Goal: Task Accomplishment & Management: Manage account settings

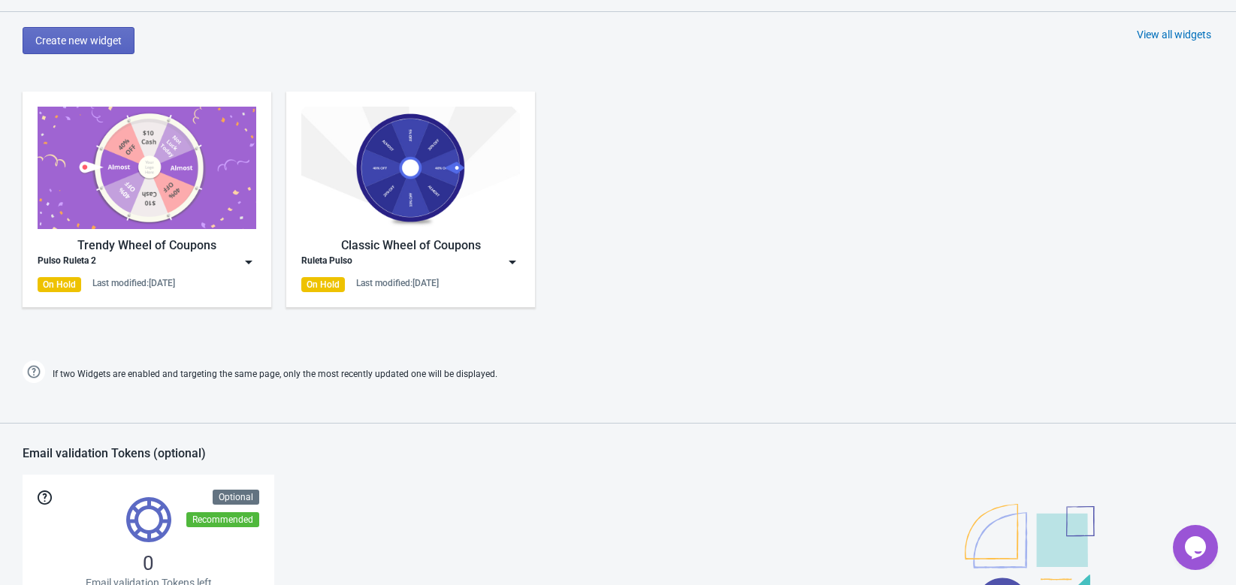
scroll to position [669, 0]
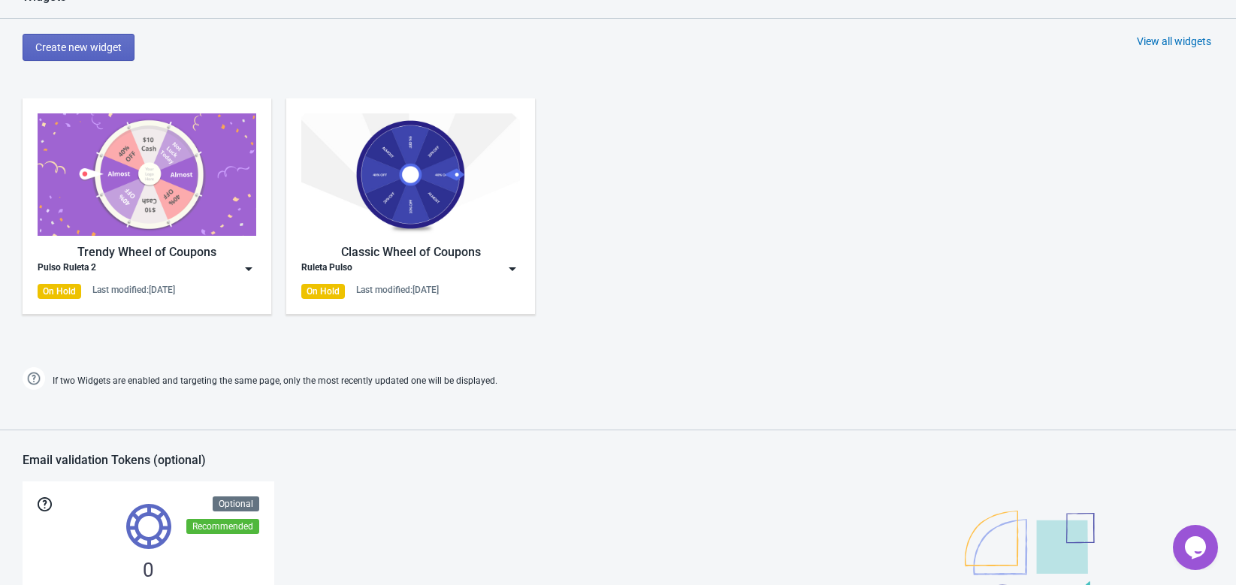
click at [235, 267] on div "Pulso Ruleta 2" at bounding box center [147, 268] width 219 height 15
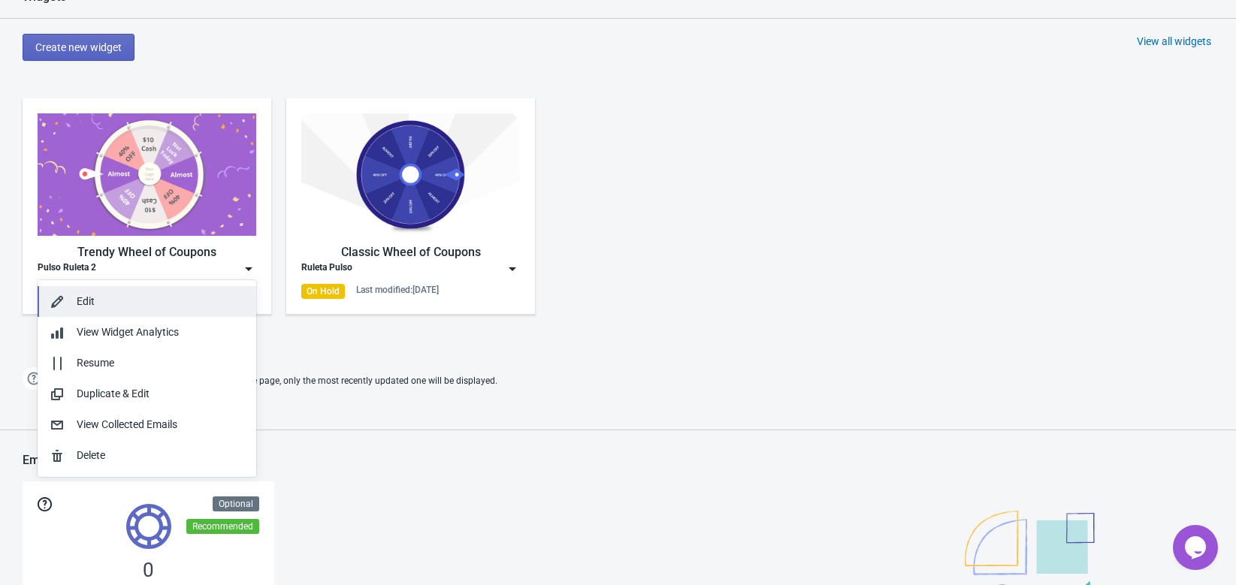
click at [164, 296] on div "Edit" at bounding box center [161, 302] width 168 height 16
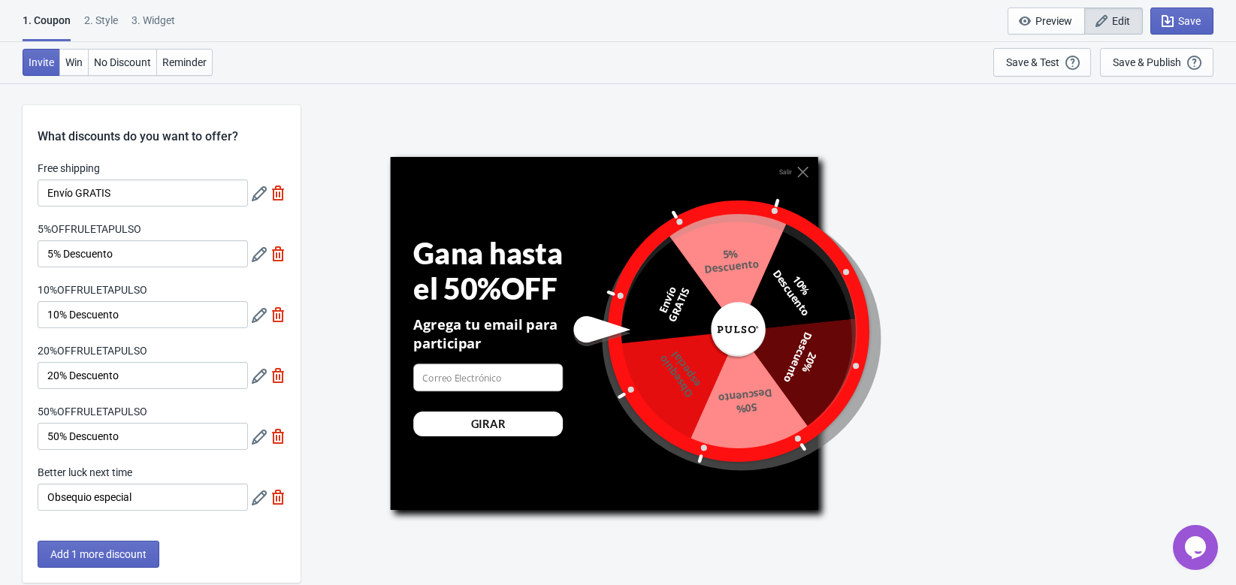
click at [524, 97] on div "Salir Gana hasta el 50%OFF Agrega tu email para participar email-input GIRAR En…" at bounding box center [768, 334] width 920 height 502
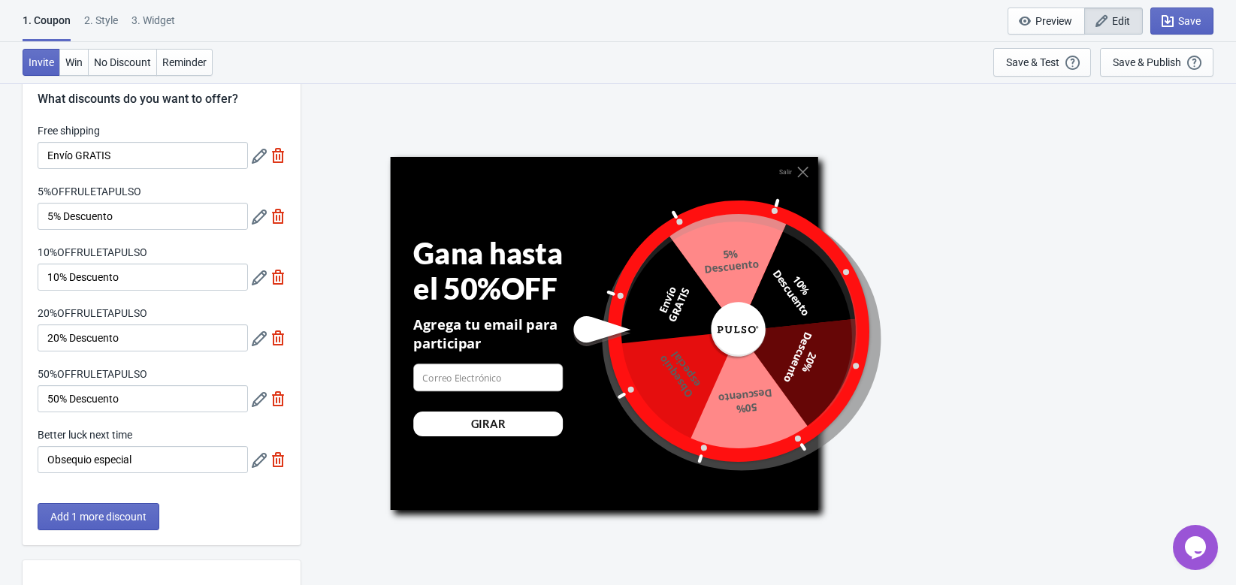
scroll to position [11, 0]
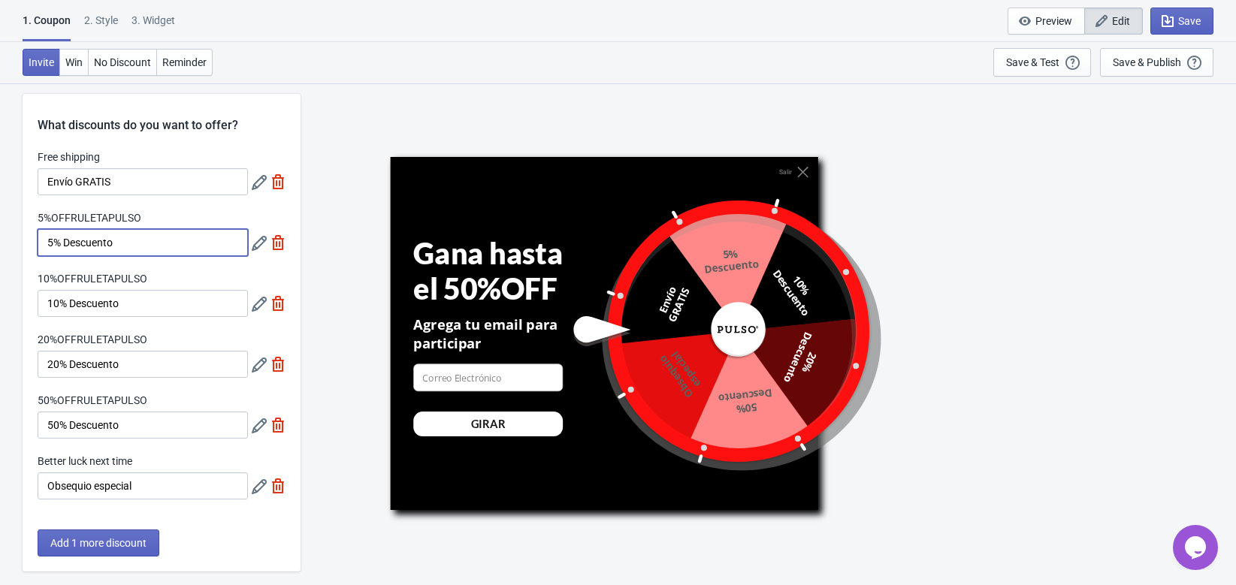
click at [198, 240] on input "5% Descuento" at bounding box center [143, 242] width 210 height 27
drag, startPoint x: 198, startPoint y: 240, endPoint x: 33, endPoint y: 240, distance: 164.6
click at [33, 240] on div "Free shipping Envío GRATIS 5%OFFRULETAPULSO 5% Descuento 10%OFFRULETAPULSO 10% …" at bounding box center [162, 332] width 278 height 365
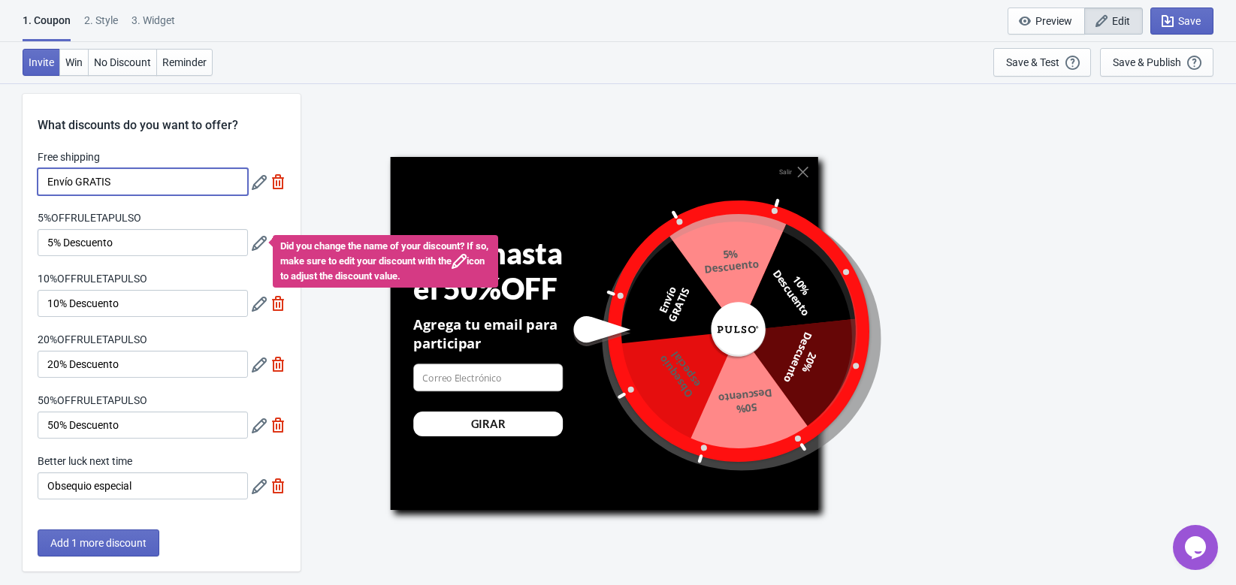
drag, startPoint x: 171, startPoint y: 184, endPoint x: 38, endPoint y: 180, distance: 133.8
click at [38, 180] on input "Envío GRATIS" at bounding box center [143, 181] width 210 height 27
click at [258, 182] on icon at bounding box center [259, 182] width 15 height 15
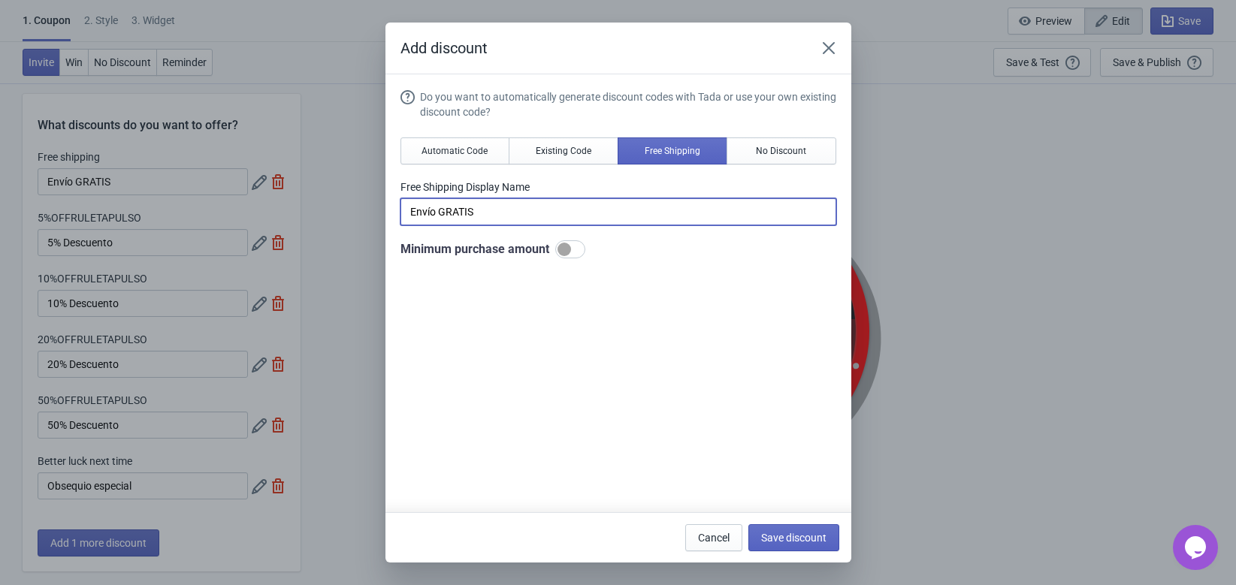
click at [586, 213] on input "Envío GRATIS" at bounding box center [618, 211] width 436 height 27
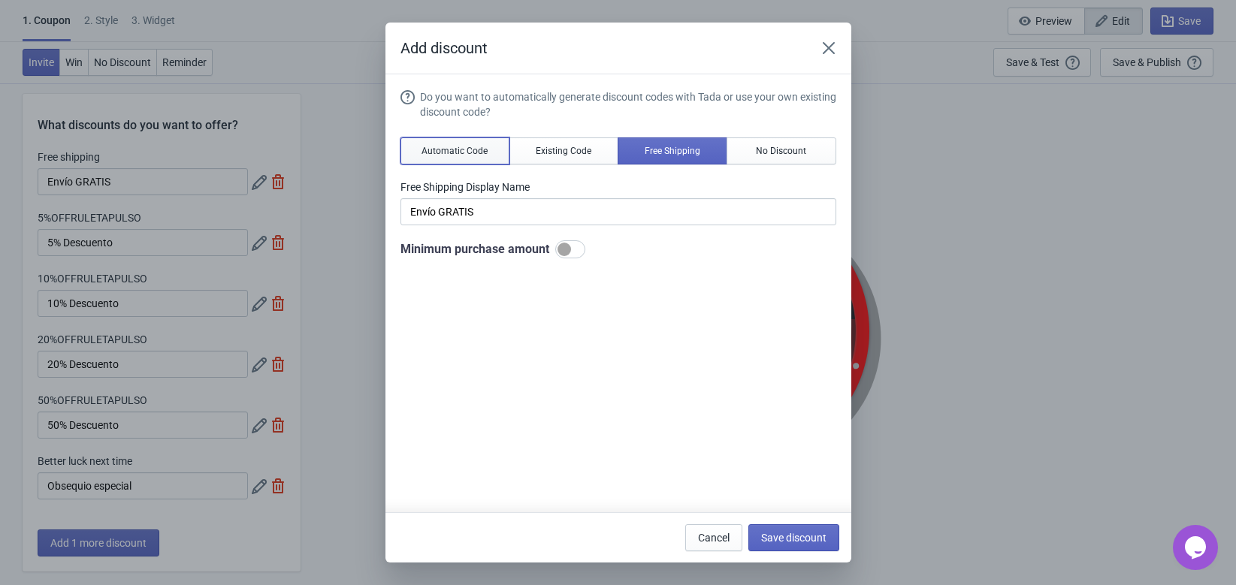
click at [487, 153] on button "Automatic Code" at bounding box center [455, 151] width 110 height 27
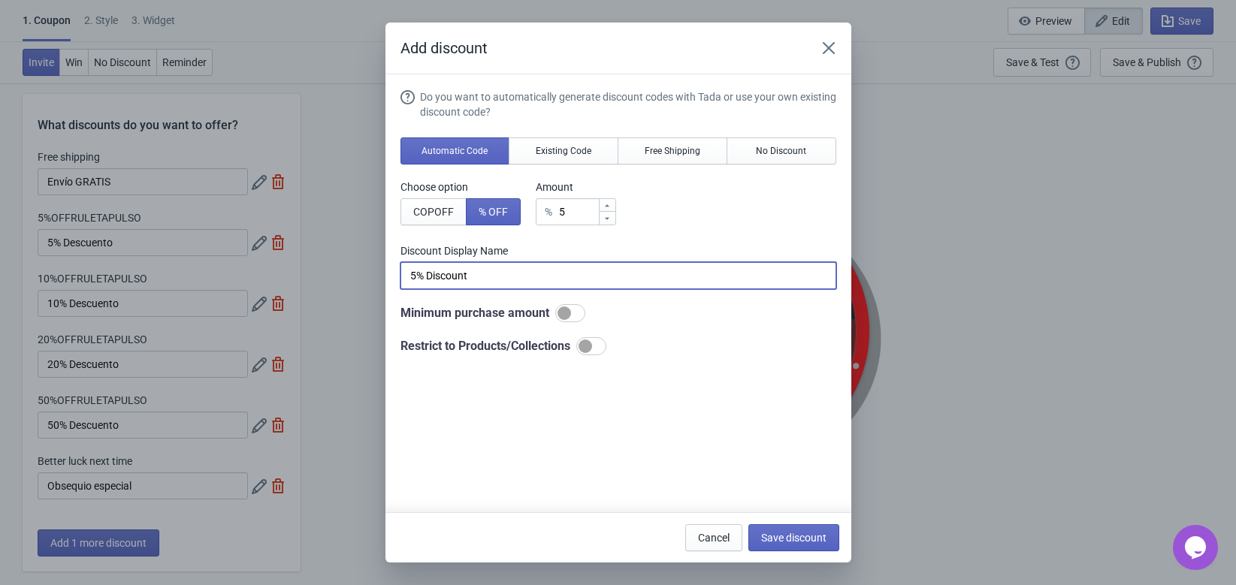
drag, startPoint x: 508, startPoint y: 273, endPoint x: 426, endPoint y: 272, distance: 81.9
click at [426, 272] on input "5% Discount" at bounding box center [618, 275] width 436 height 27
type input "5"
paste input "Envío GRATIS"
type input "Envío GRATIS"
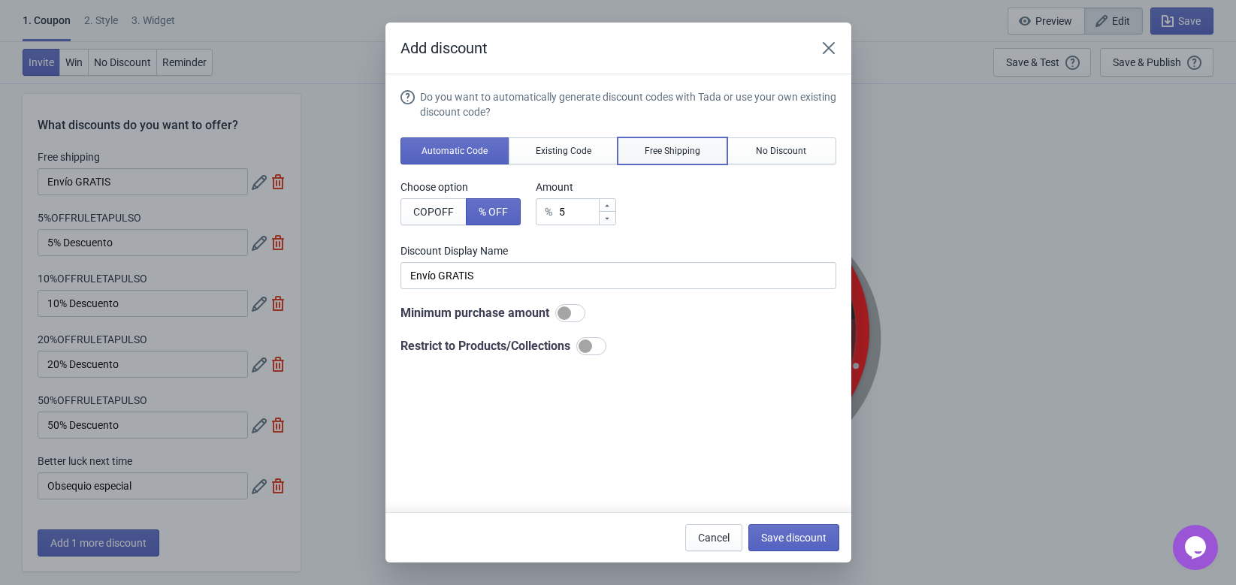
click at [661, 161] on button "Free Shipping" at bounding box center [673, 151] width 110 height 27
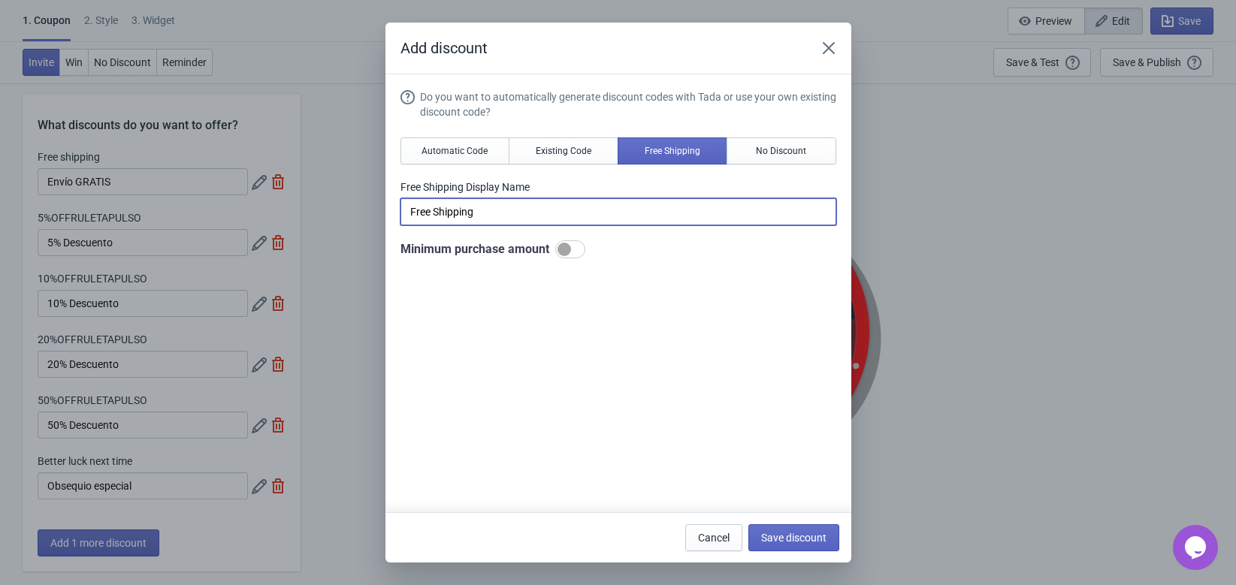
drag, startPoint x: 552, startPoint y: 218, endPoint x: 326, endPoint y: 237, distance: 226.3
click at [326, 237] on div "Add discount Do you want to automatically generate discount codes with Tada or …" at bounding box center [618, 293] width 1236 height 540
paste input "Envío GRATIS"
type input "Envío GRATIS"
click at [812, 542] on span "Save discount" at bounding box center [793, 538] width 65 height 12
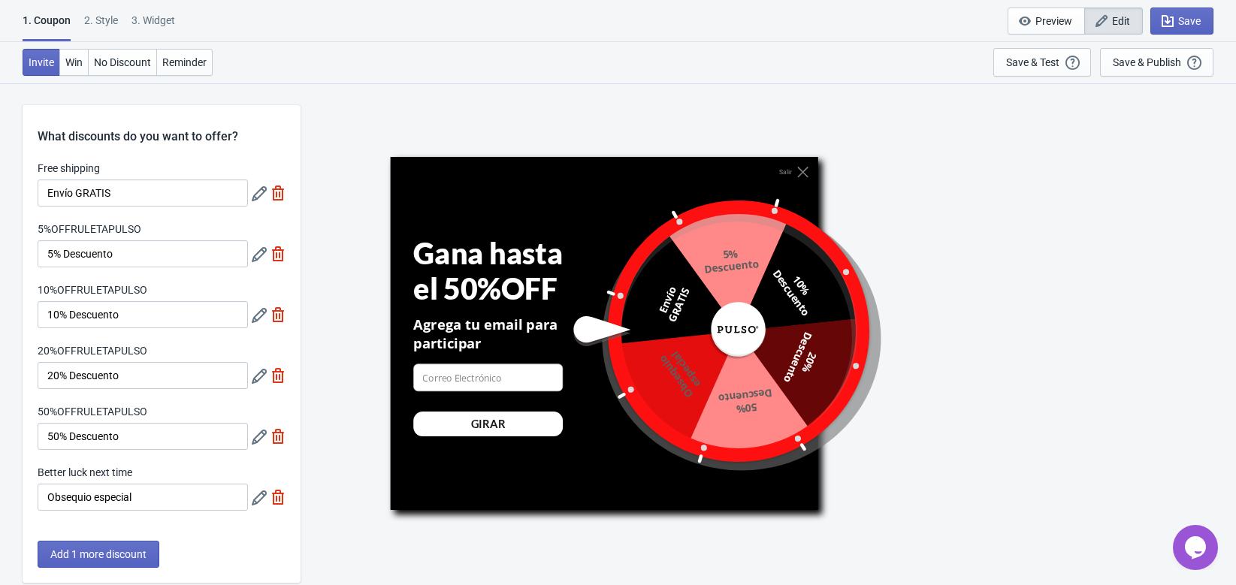
scroll to position [11, 0]
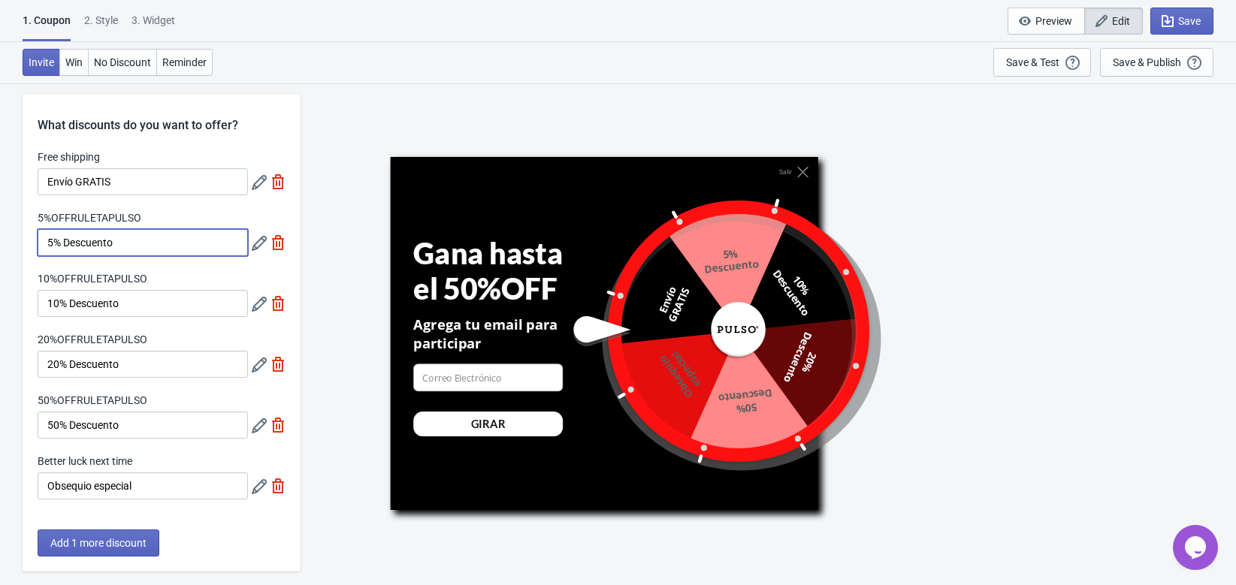
drag, startPoint x: 150, startPoint y: 236, endPoint x: 25, endPoint y: 242, distance: 124.9
click at [25, 242] on div "Free shipping Envío GRATIS 5%OFFRULETAPULSO 5% Descuento 10%OFFRULETAPULSO 10% …" at bounding box center [162, 332] width 278 height 365
click at [256, 246] on icon at bounding box center [259, 243] width 15 height 15
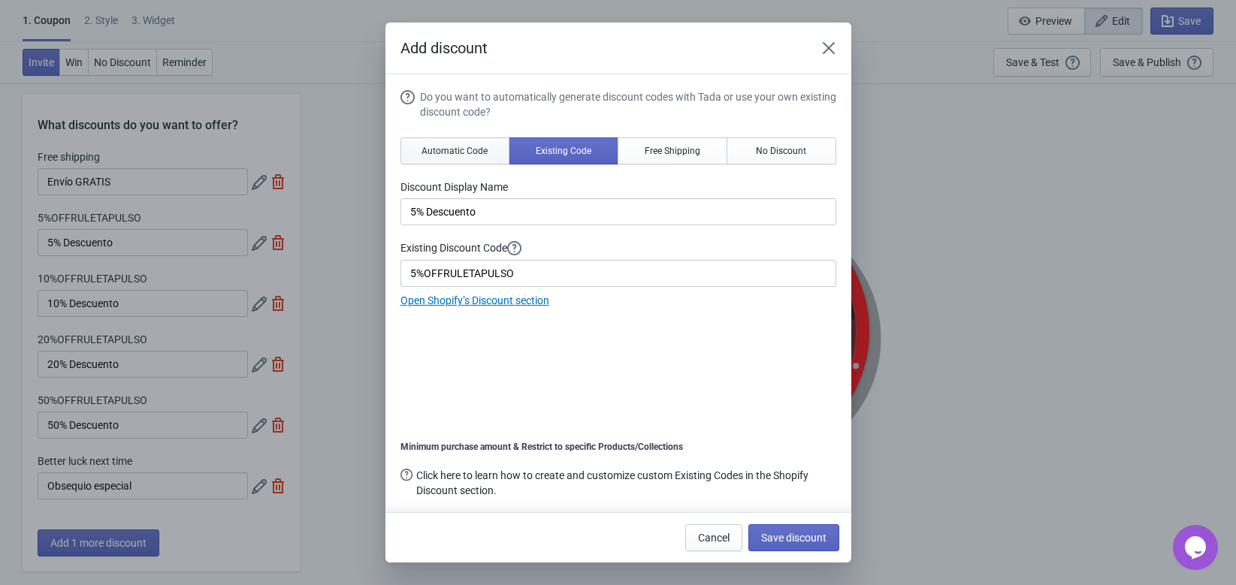
click at [456, 152] on span "Automatic Code" at bounding box center [455, 151] width 66 height 12
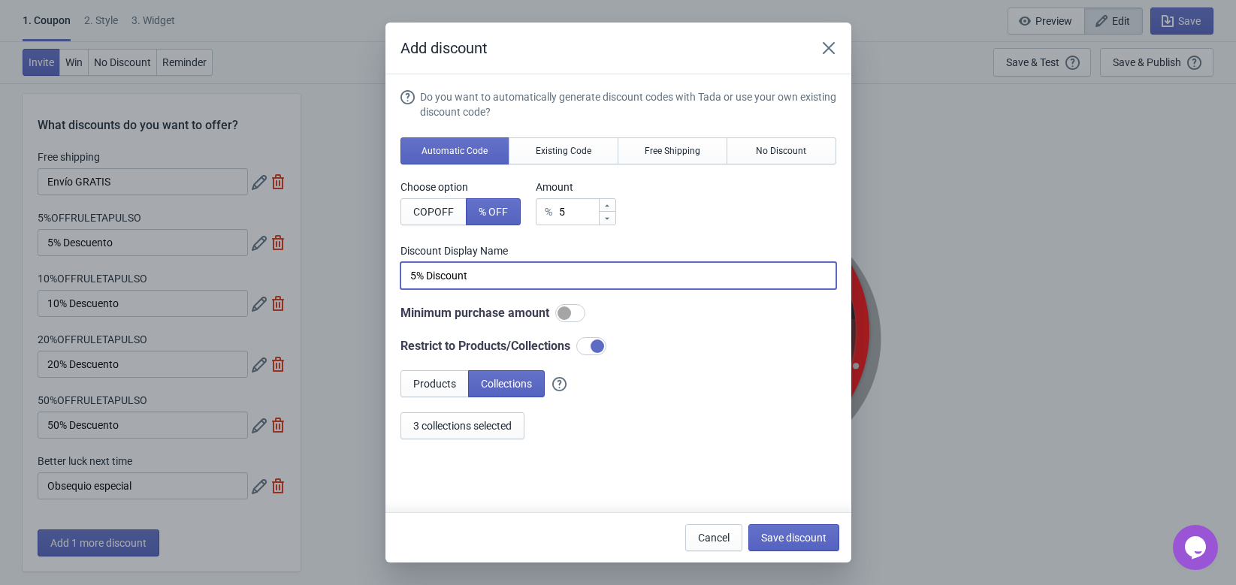
drag, startPoint x: 517, startPoint y: 275, endPoint x: 245, endPoint y: 288, distance: 272.3
click at [245, 288] on div "Add discount Do you want to automatically generate discount codes with Tada or …" at bounding box center [618, 293] width 1236 height 540
paste input "5% Descuento"
type input "5% Descuento"
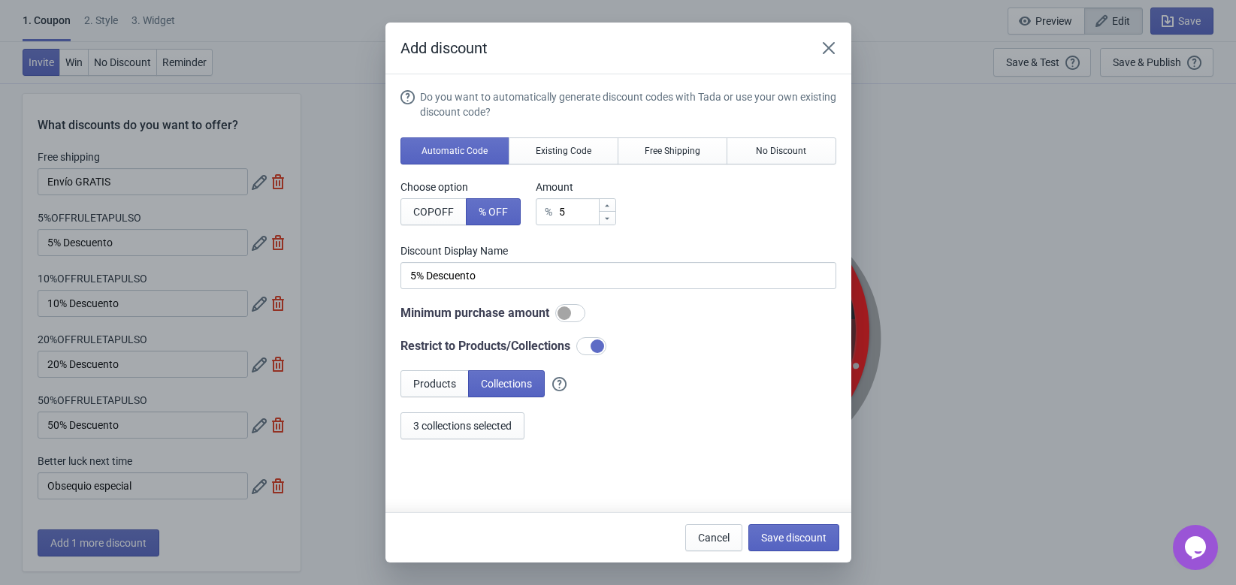
click at [708, 355] on div "Restrict to Products/Collections" at bounding box center [618, 346] width 436 height 18
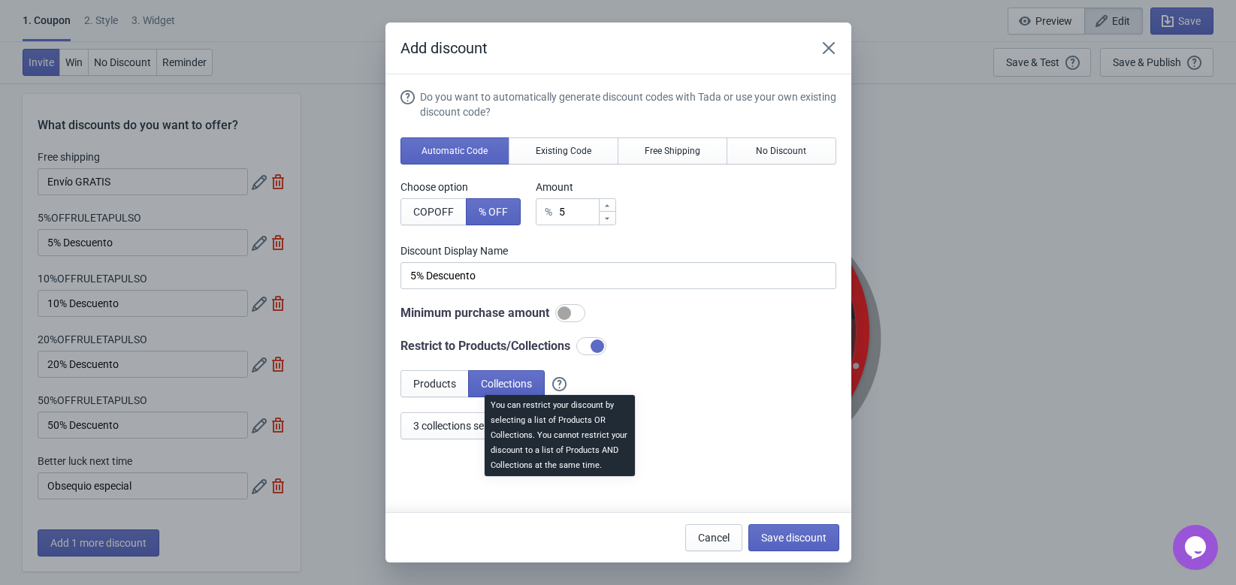
click at [478, 437] on div "You can restrict your discount by selecting a list of Products OR Collections. …" at bounding box center [560, 440] width 174 height 96
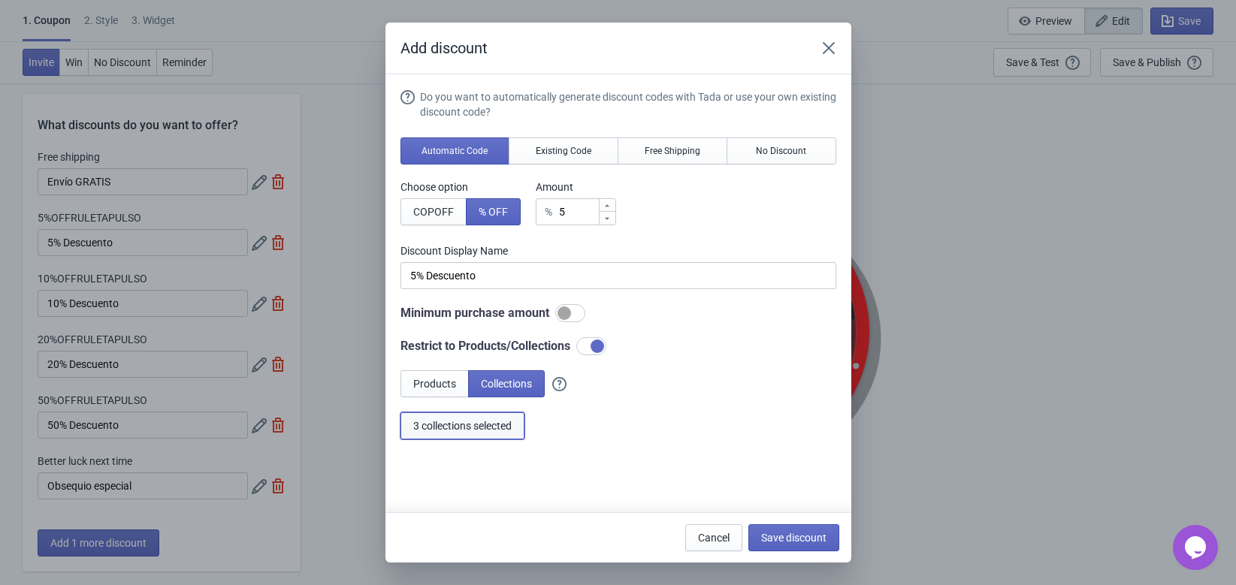
click at [446, 426] on span "3 collections selected" at bounding box center [462, 426] width 98 height 12
click at [811, 535] on span "Save discount" at bounding box center [793, 538] width 65 height 12
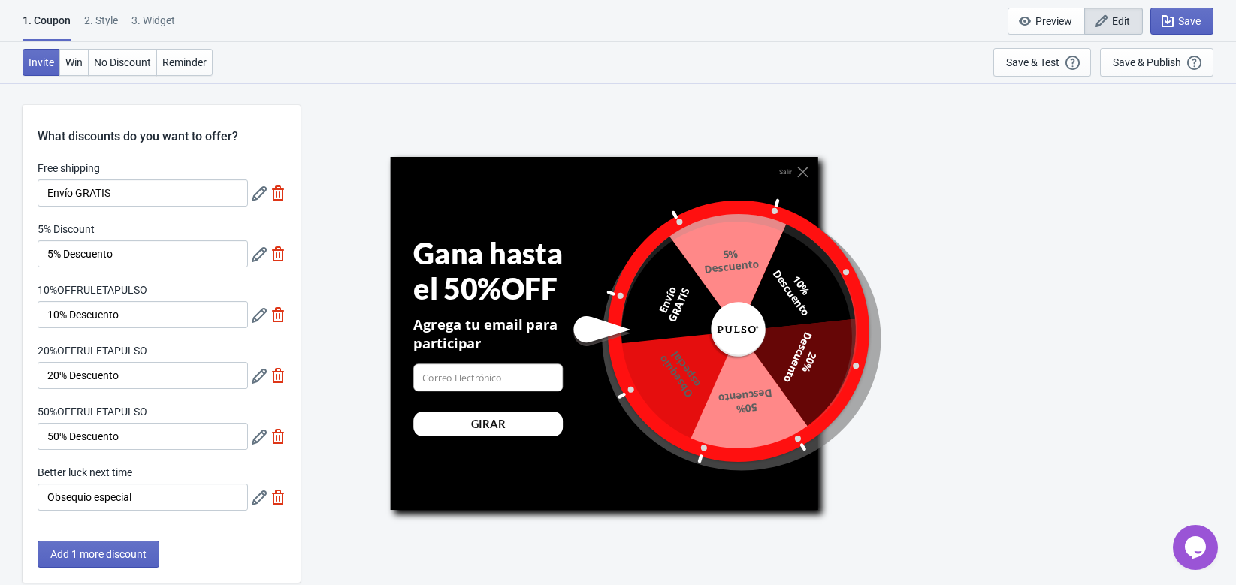
scroll to position [11, 0]
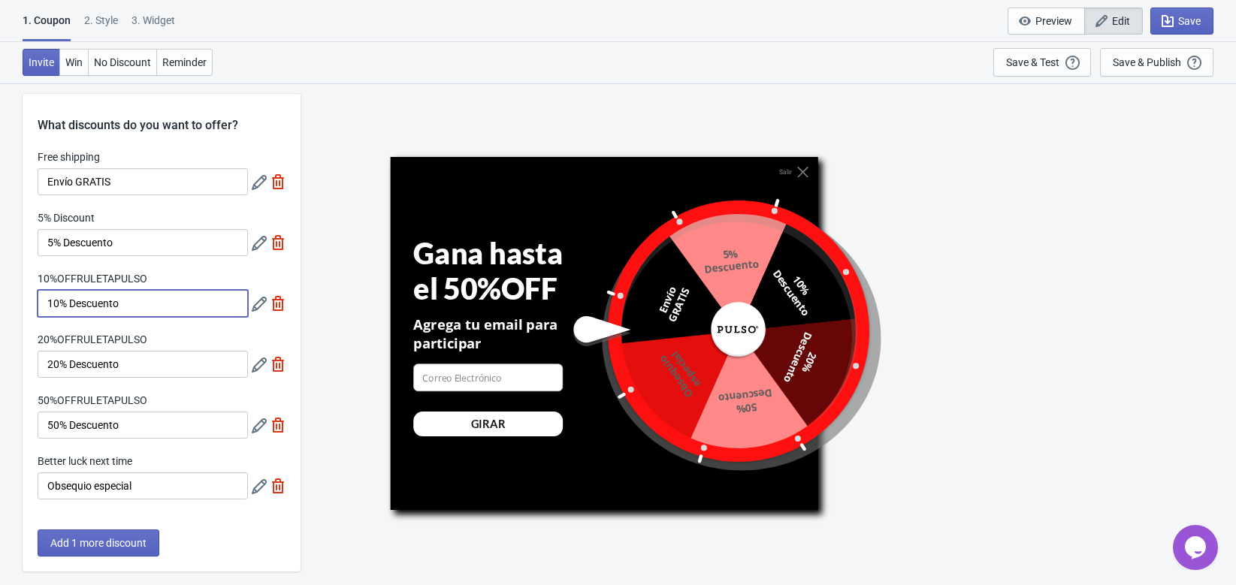
drag, startPoint x: 177, startPoint y: 304, endPoint x: 32, endPoint y: 299, distance: 145.8
click at [32, 299] on div "Free shipping Envío GRATIS 5% Discount 5% Descuento 10%OFFRULETAPULSO 10% Descu…" at bounding box center [162, 332] width 278 height 365
click at [183, 267] on div "Free shipping Envío GRATIS 5% Discount 5% Descuento 10%OFFRULETAPULSO 10% Descu…" at bounding box center [162, 332] width 278 height 365
click at [252, 310] on icon at bounding box center [259, 304] width 15 height 15
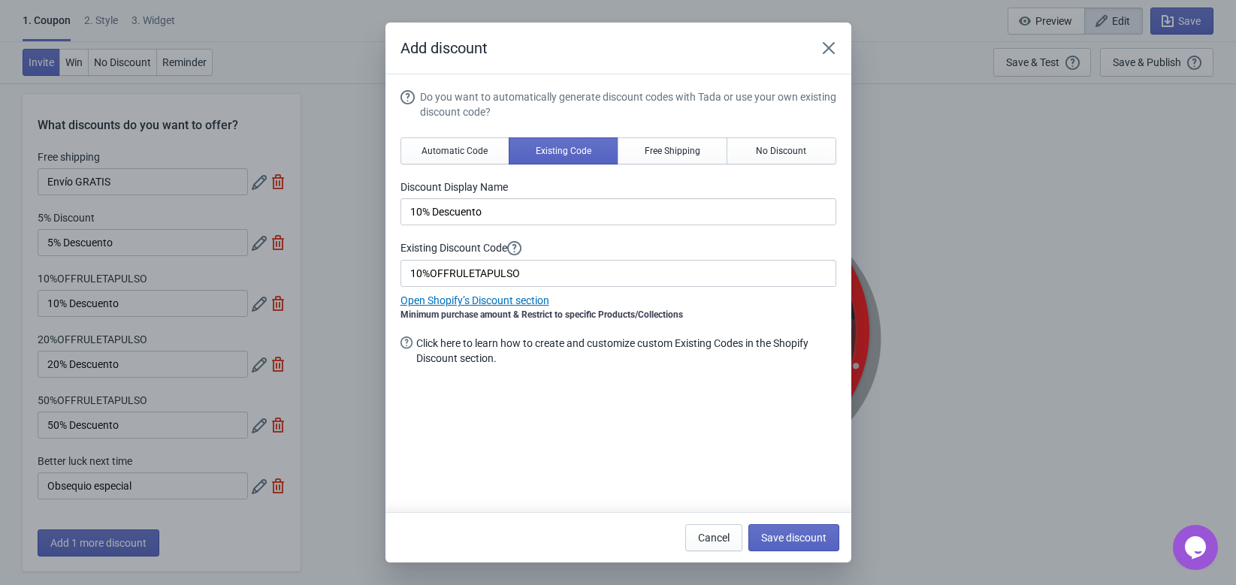
scroll to position [0, 0]
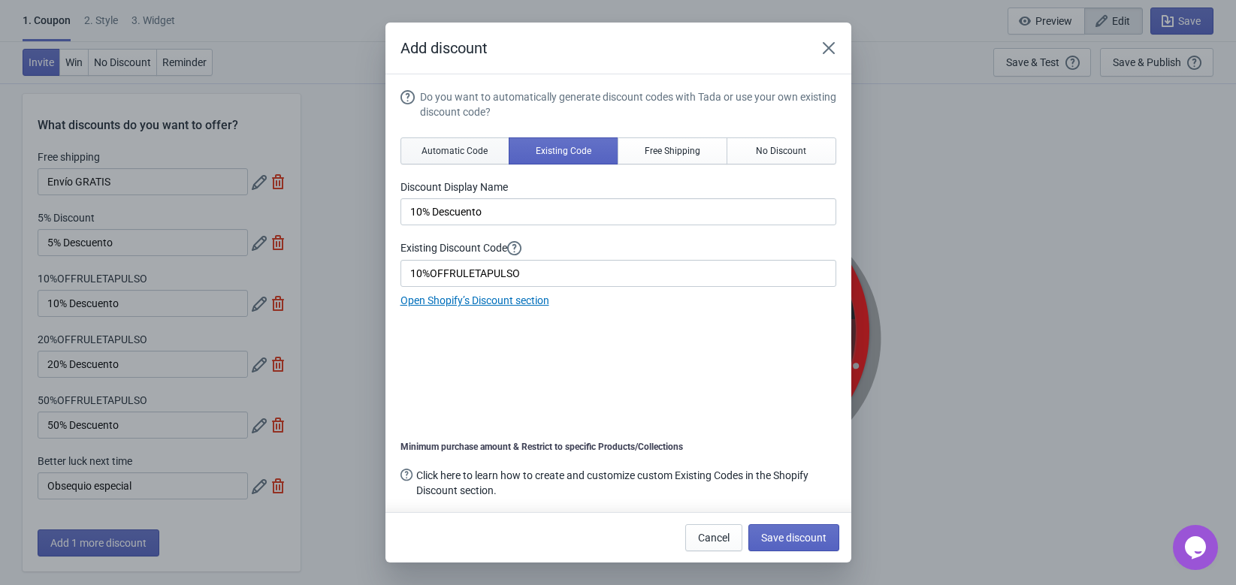
click at [470, 156] on span "Automatic Code" at bounding box center [455, 151] width 66 height 12
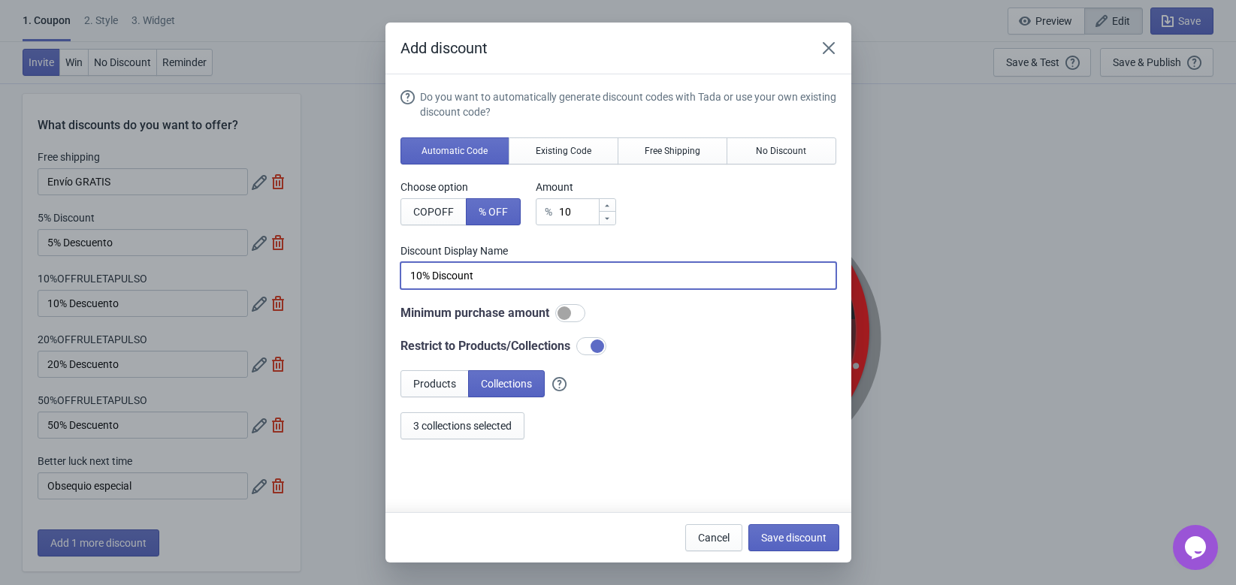
drag, startPoint x: 497, startPoint y: 269, endPoint x: 338, endPoint y: 289, distance: 160.5
click at [338, 289] on div "Add discount Do you want to automatically generate discount codes with Tada or …" at bounding box center [618, 293] width 1236 height 540
paste input "escuento"
type input "10% Descuento"
click at [749, 316] on div "Minimum purchase amount" at bounding box center [618, 313] width 436 height 18
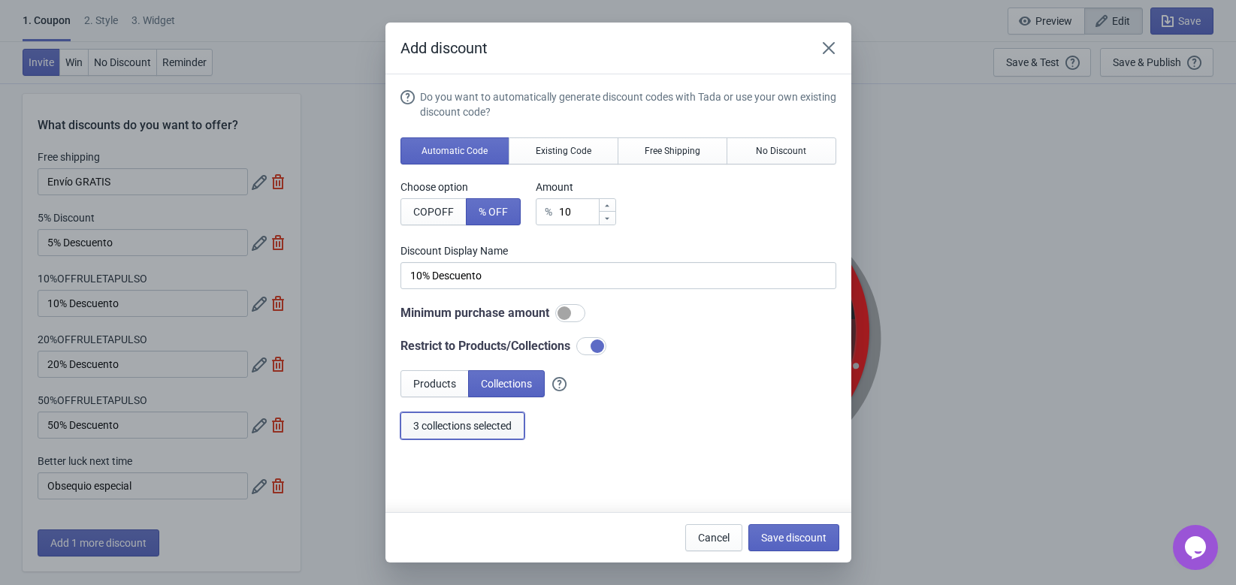
click at [455, 431] on span "3 collections selected" at bounding box center [462, 426] width 98 height 12
click at [790, 542] on span "Save discount" at bounding box center [793, 538] width 65 height 12
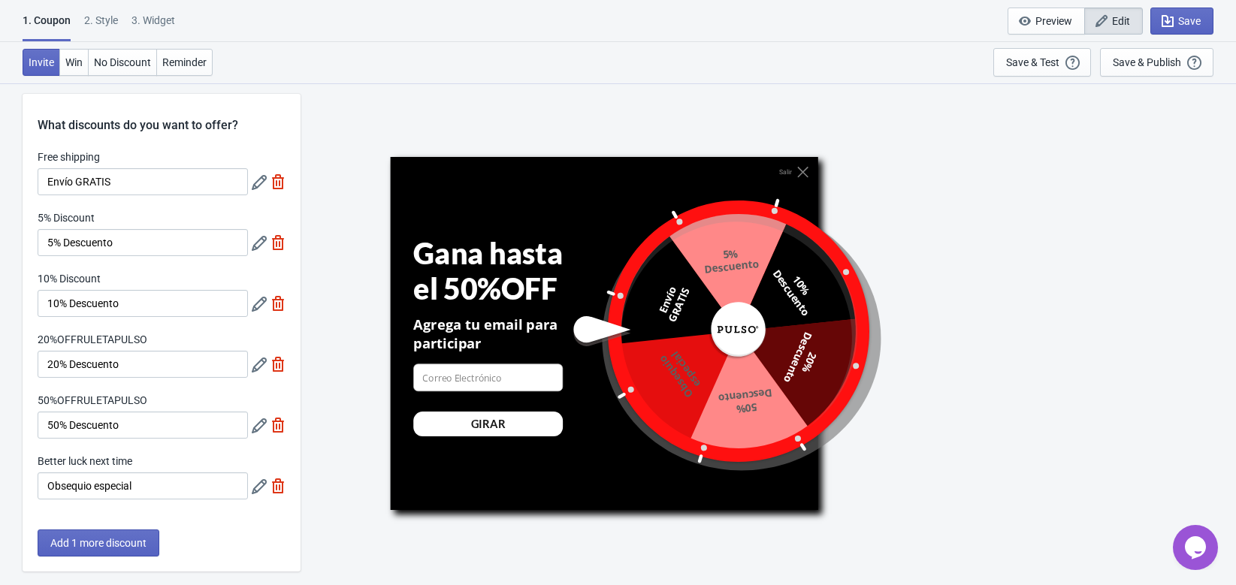
click at [259, 240] on icon at bounding box center [259, 243] width 15 height 15
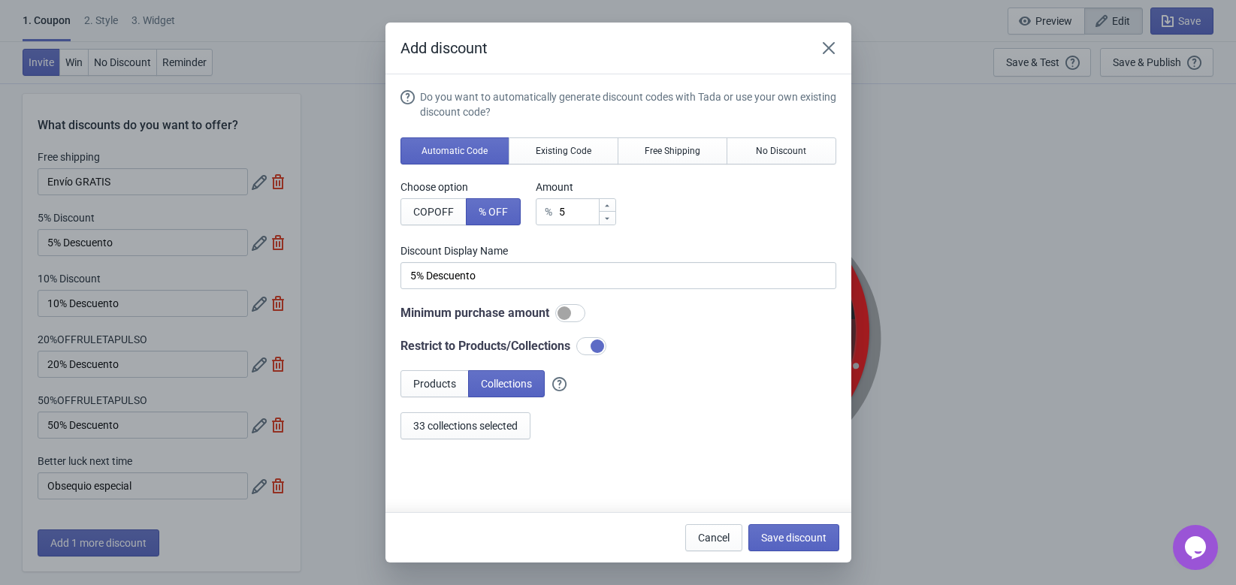
scroll to position [0, 0]
click at [832, 51] on icon "Close" at bounding box center [828, 48] width 12 height 12
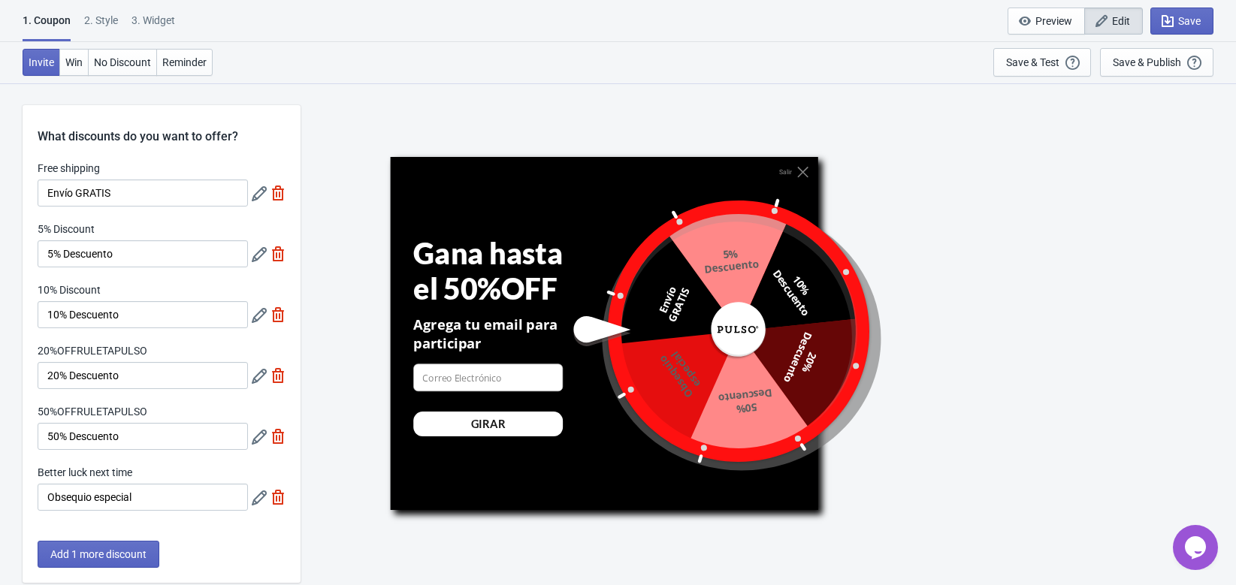
scroll to position [11, 0]
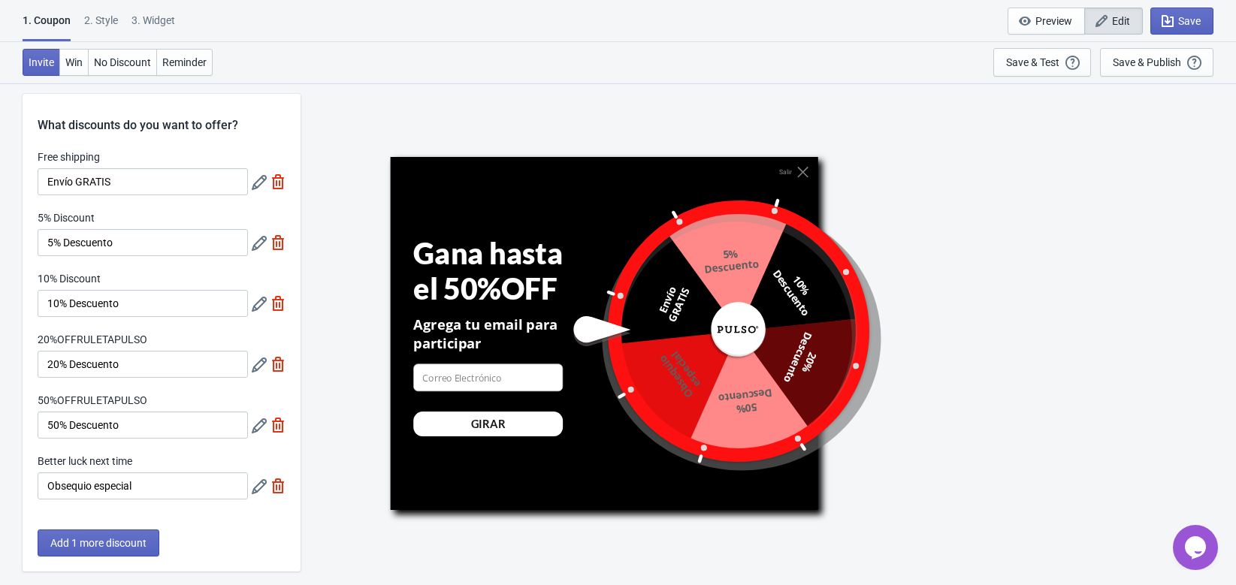
click at [255, 307] on icon at bounding box center [259, 304] width 15 height 15
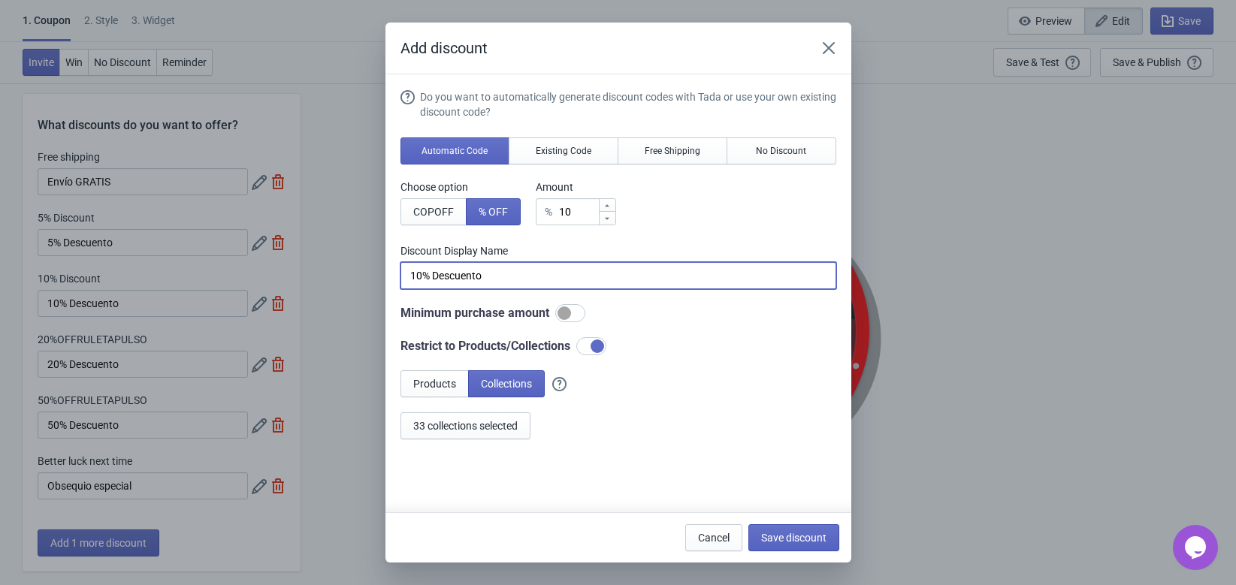
drag, startPoint x: 521, startPoint y: 271, endPoint x: 246, endPoint y: 289, distance: 274.9
click at [246, 289] on div "Add discount Do you want to automatically generate discount codes with Tada or …" at bounding box center [618, 293] width 1236 height 540
paste input "10% Descuento"
type input "10% Descuento"
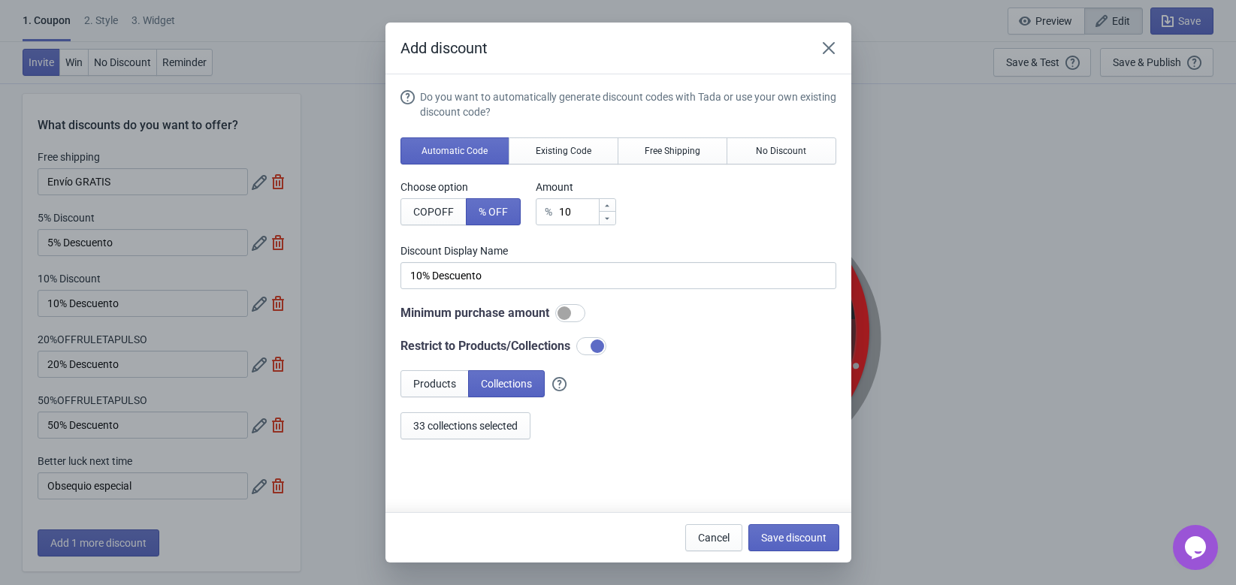
click at [785, 378] on div "Products Collections" at bounding box center [618, 383] width 436 height 27
click at [782, 532] on span "Save discount" at bounding box center [793, 538] width 65 height 12
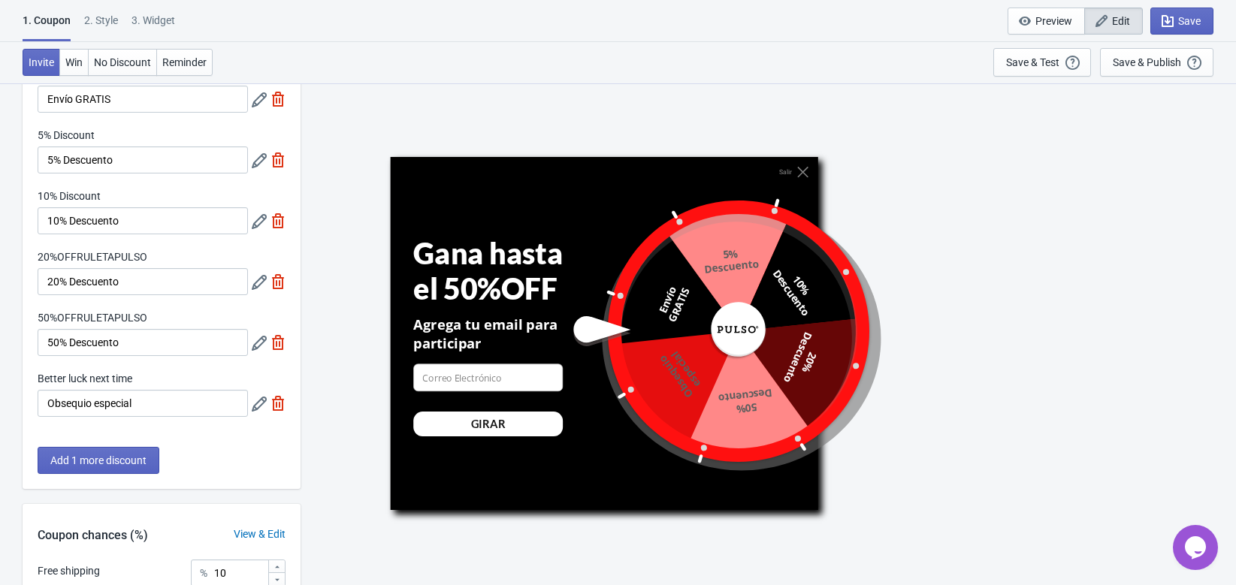
scroll to position [95, 0]
click at [258, 274] on div at bounding box center [259, 281] width 15 height 15
drag, startPoint x: 159, startPoint y: 282, endPoint x: 22, endPoint y: 278, distance: 137.6
click at [22, 278] on div "What discounts do you want to offer? Free shipping Envío GRATIS 5% Discount 5% …" at bounding box center [618, 442] width 1236 height 909
click at [261, 284] on icon at bounding box center [259, 281] width 15 height 15
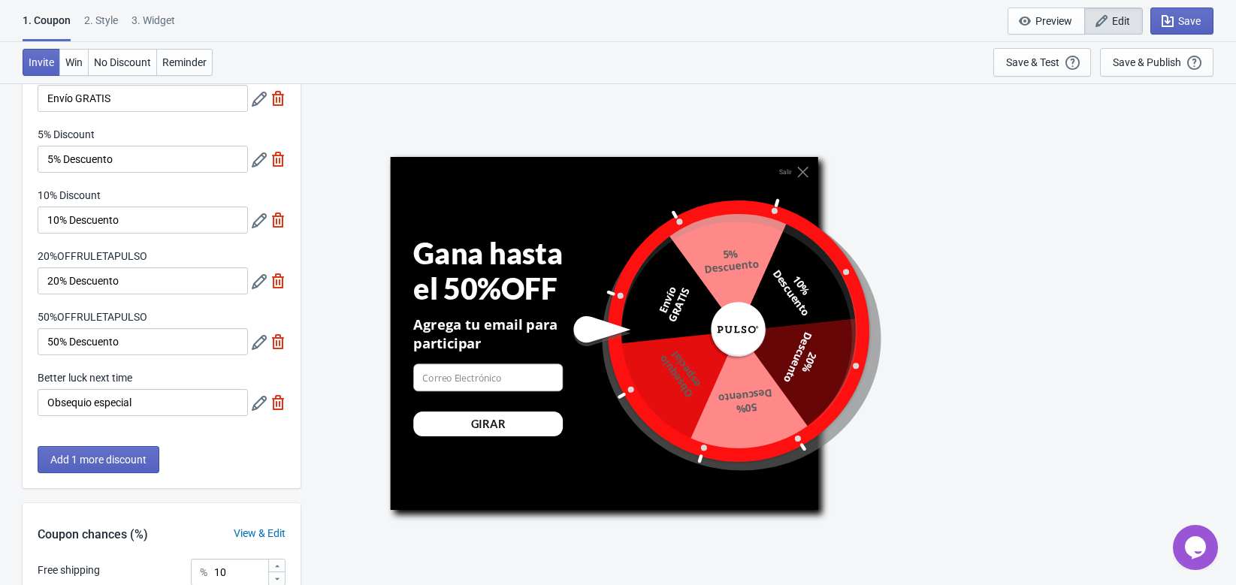
scroll to position [0, 0]
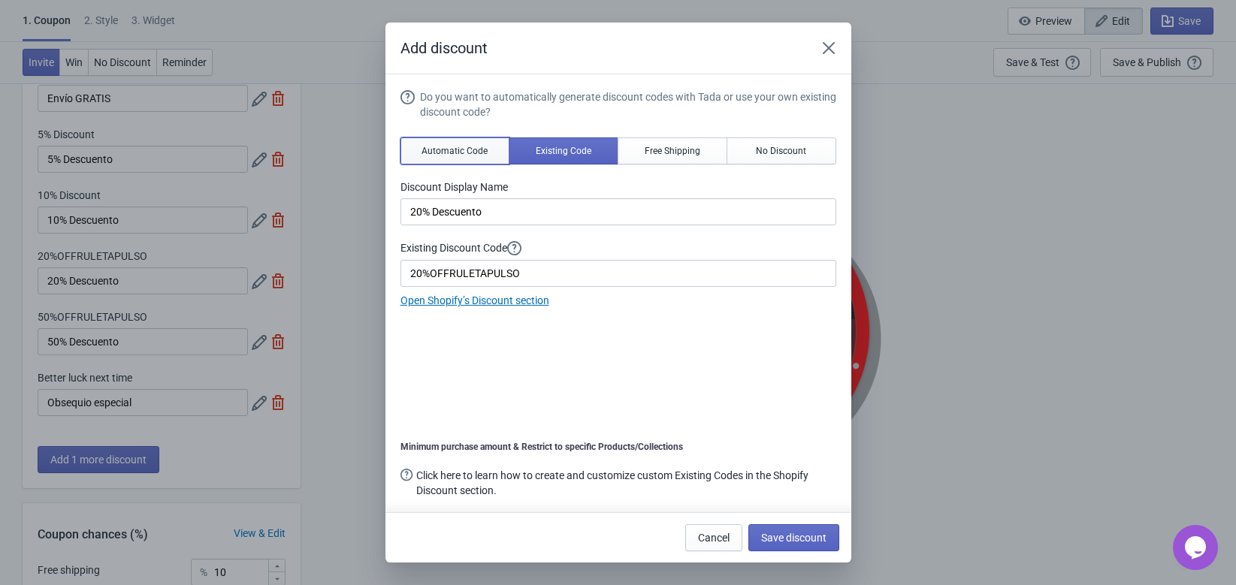
click at [475, 152] on span "Automatic Code" at bounding box center [455, 151] width 66 height 12
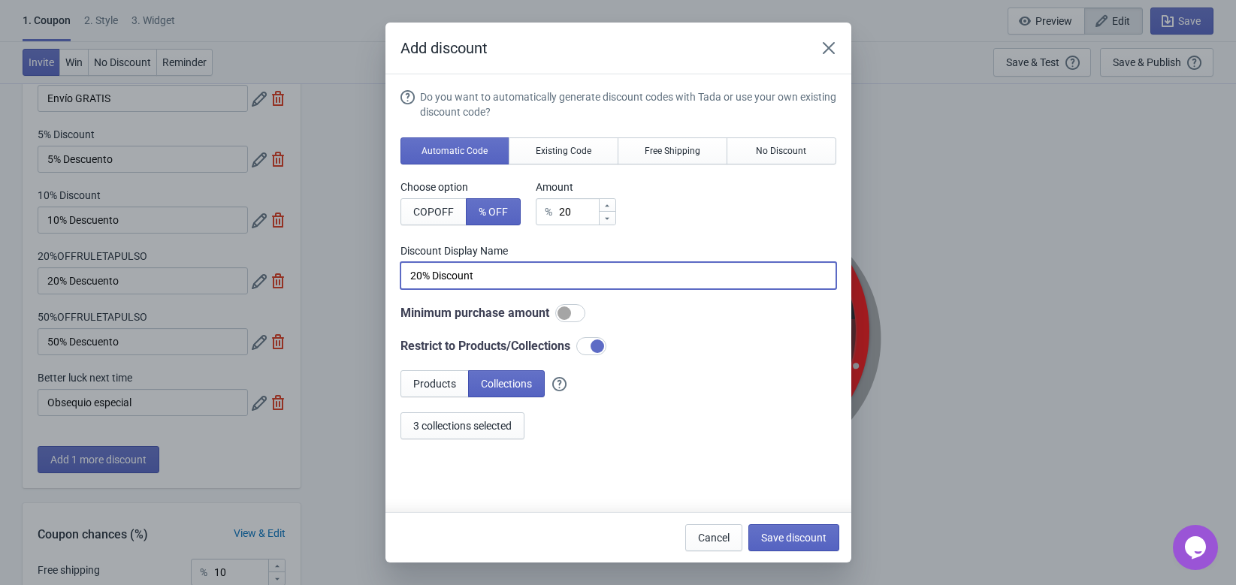
drag, startPoint x: 505, startPoint y: 277, endPoint x: 219, endPoint y: 283, distance: 285.6
click at [219, 283] on div "Add discount Do you want to automatically generate discount codes with Tada or …" at bounding box center [618, 293] width 1236 height 540
paste input "20% Descuento"
type input "20% Descuento"
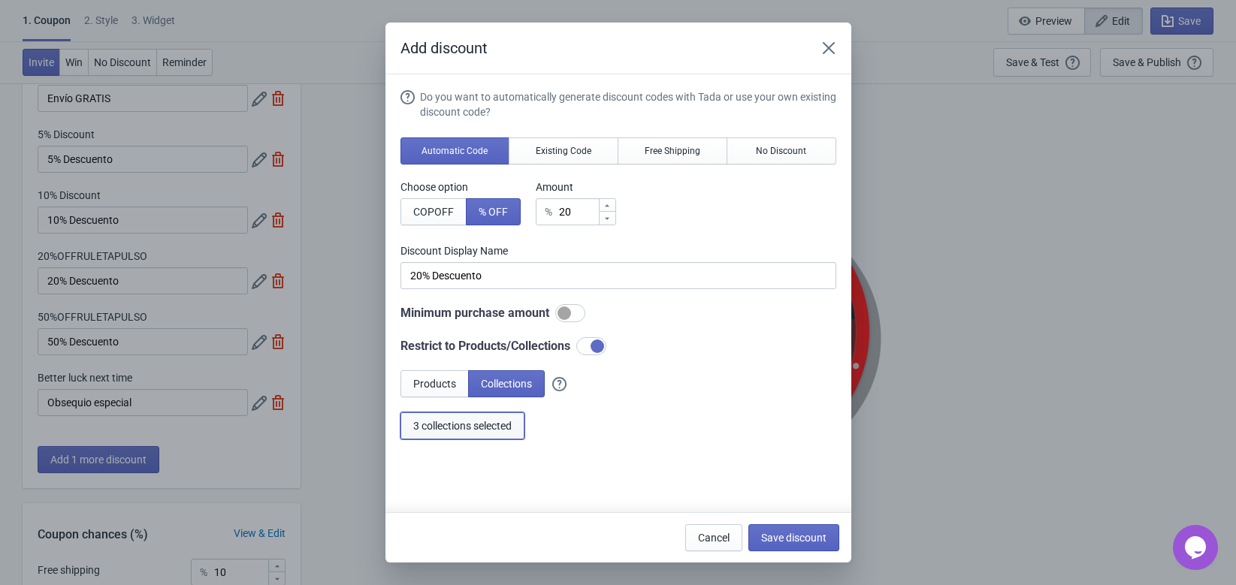
click at [504, 417] on button "3 collections selected" at bounding box center [462, 426] width 124 height 27
click at [806, 529] on button "Save discount" at bounding box center [793, 537] width 91 height 27
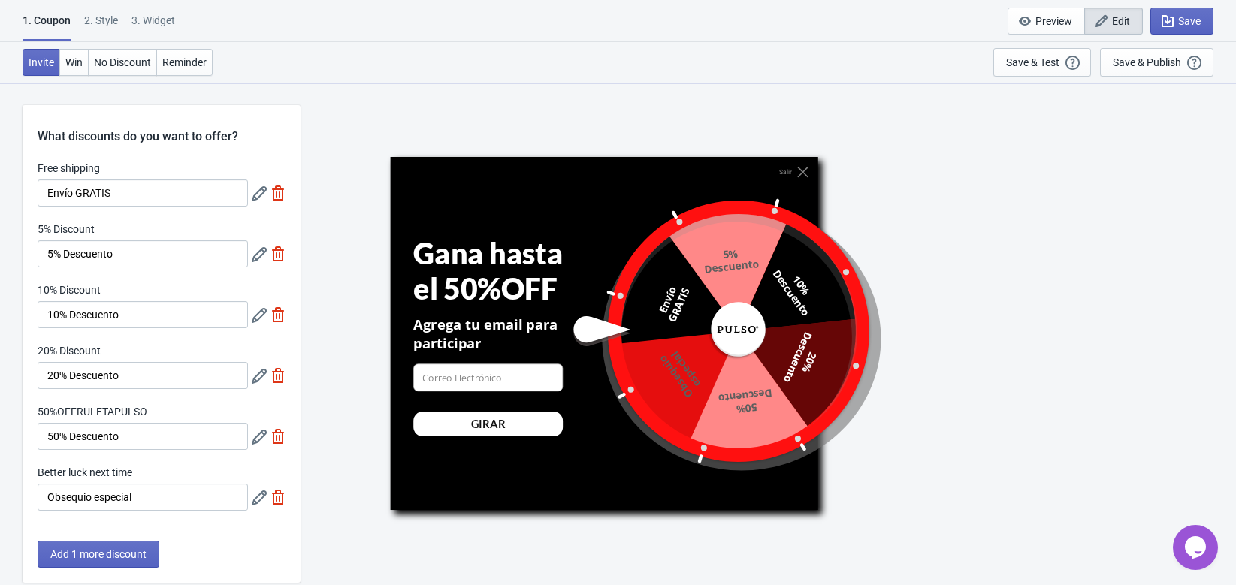
scroll to position [95, 0]
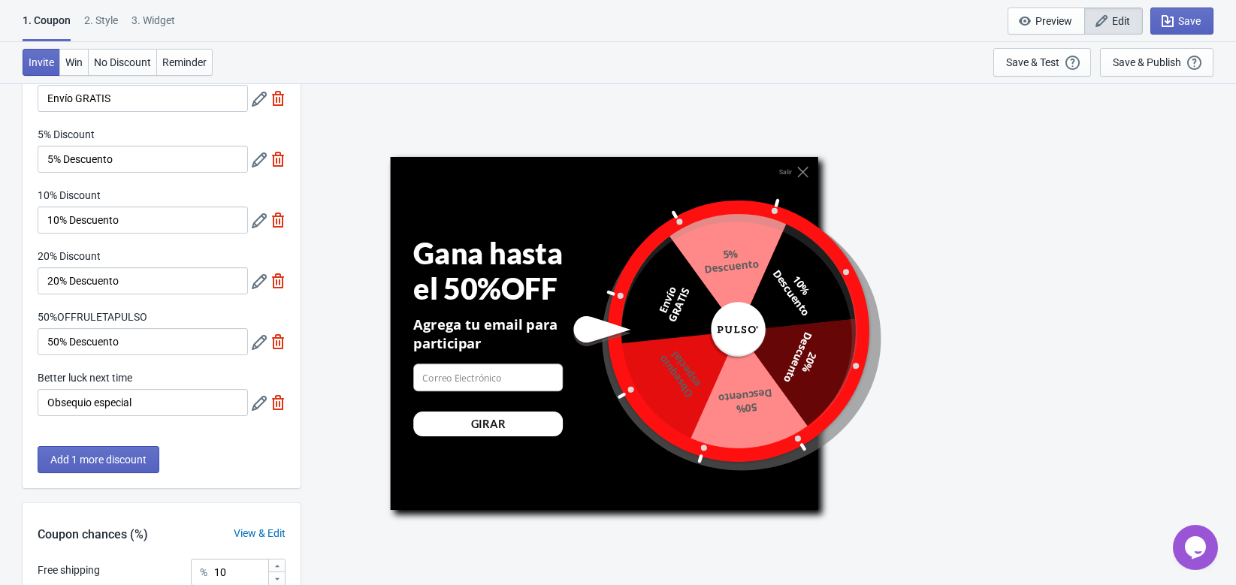
click at [255, 406] on icon at bounding box center [259, 403] width 15 height 15
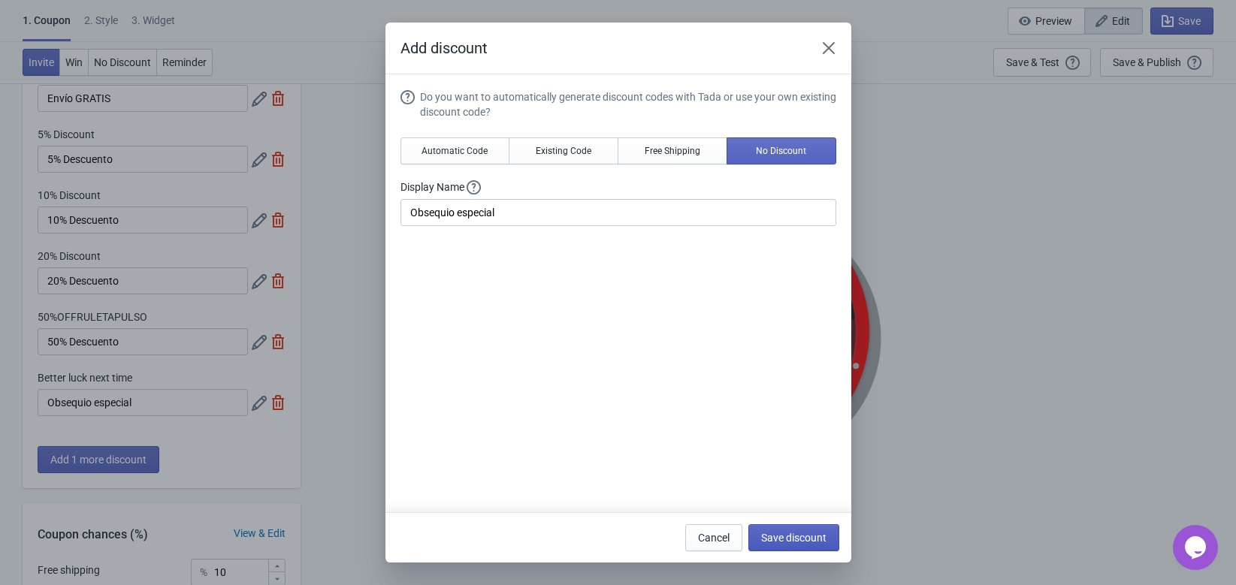
click at [783, 533] on span "Save discount" at bounding box center [793, 538] width 65 height 12
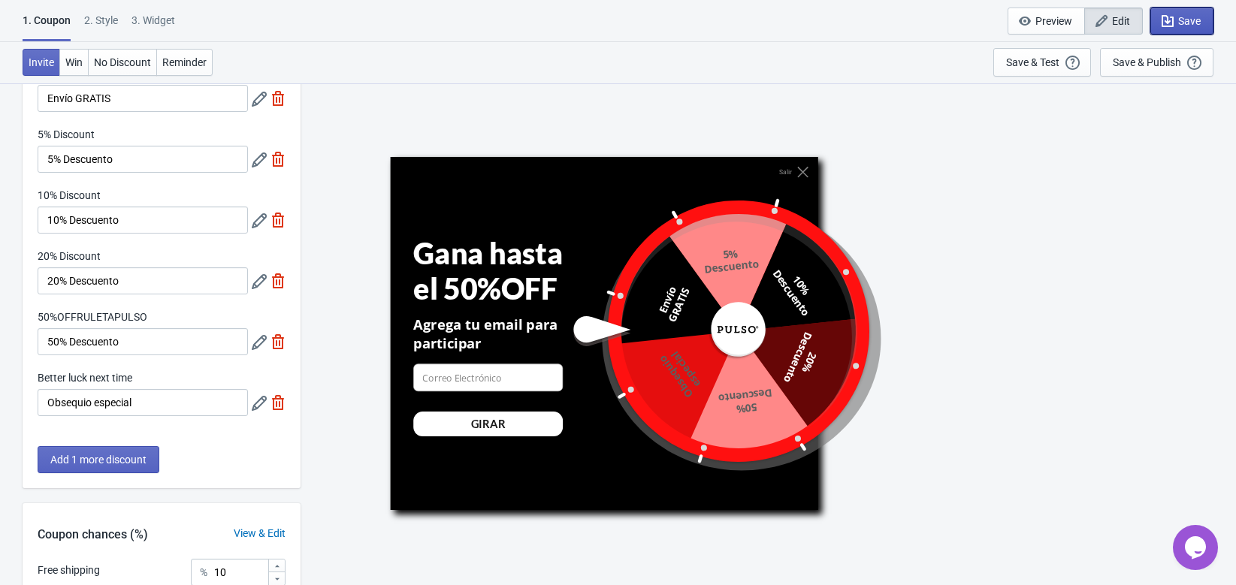
click at [1166, 29] on button "Save" at bounding box center [1181, 21] width 63 height 27
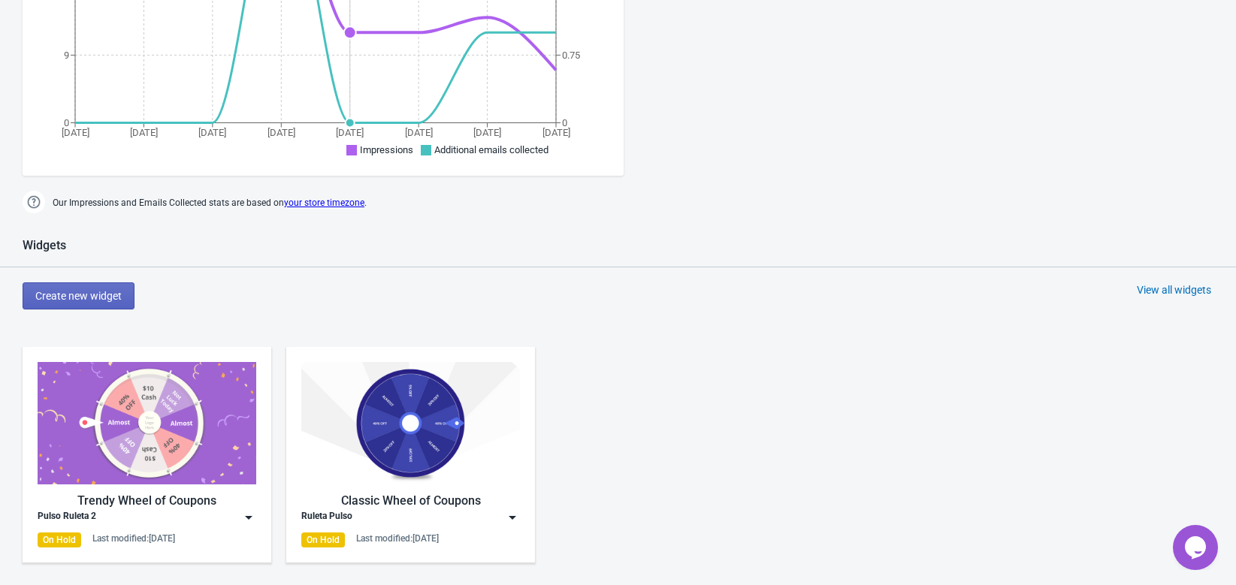
scroll to position [424, 0]
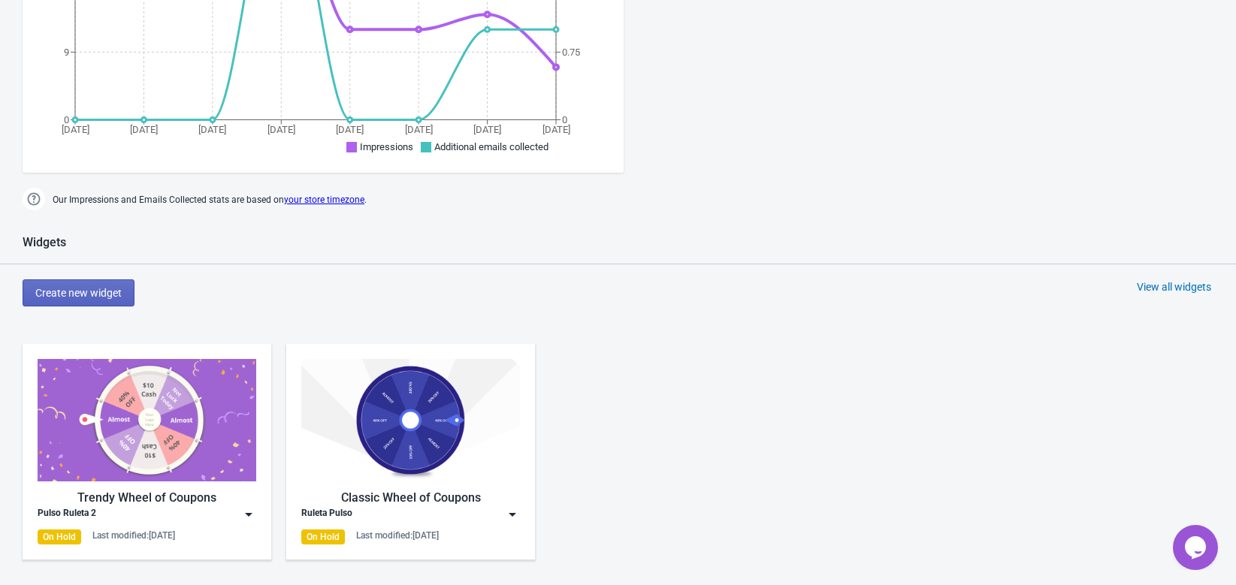
click at [257, 521] on div "Trendy Wheel of Coupons Pulso Ruleta 2 On Hold Last modified: [DATE]" at bounding box center [147, 452] width 249 height 216
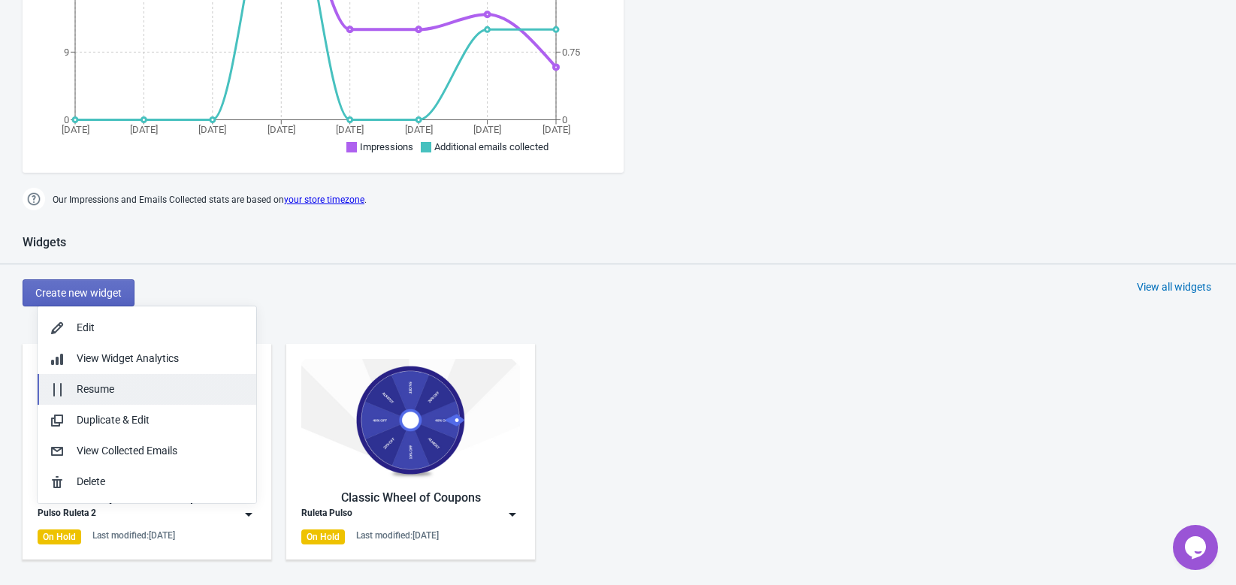
click at [97, 385] on div "Resume" at bounding box center [161, 390] width 168 height 16
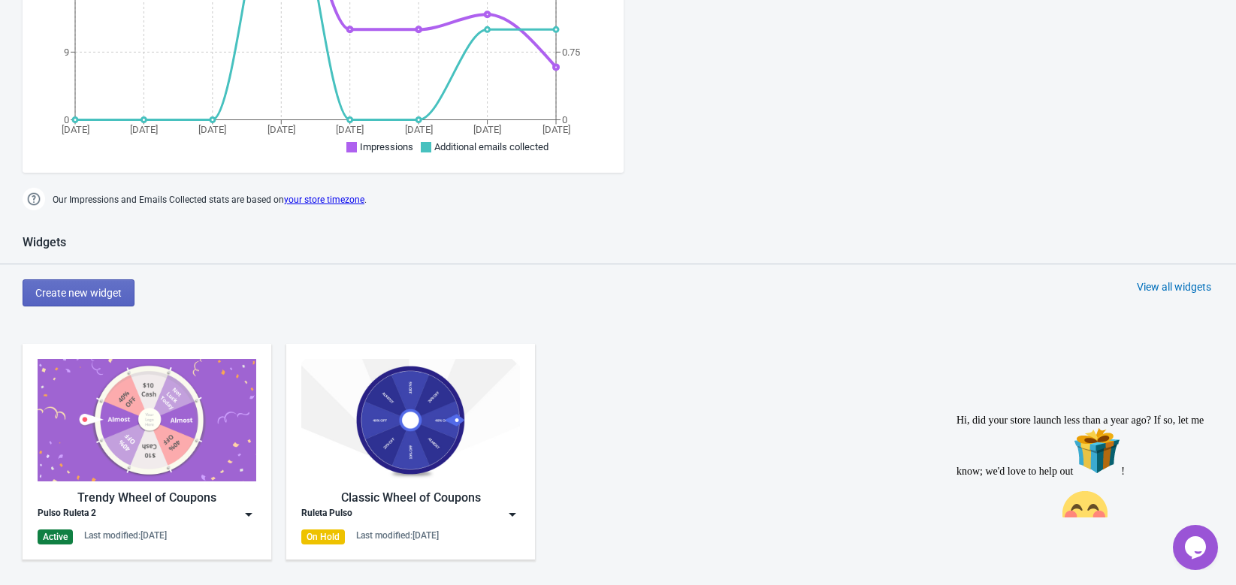
scroll to position [0, 0]
